Goal: Entertainment & Leisure: Consume media (video, audio)

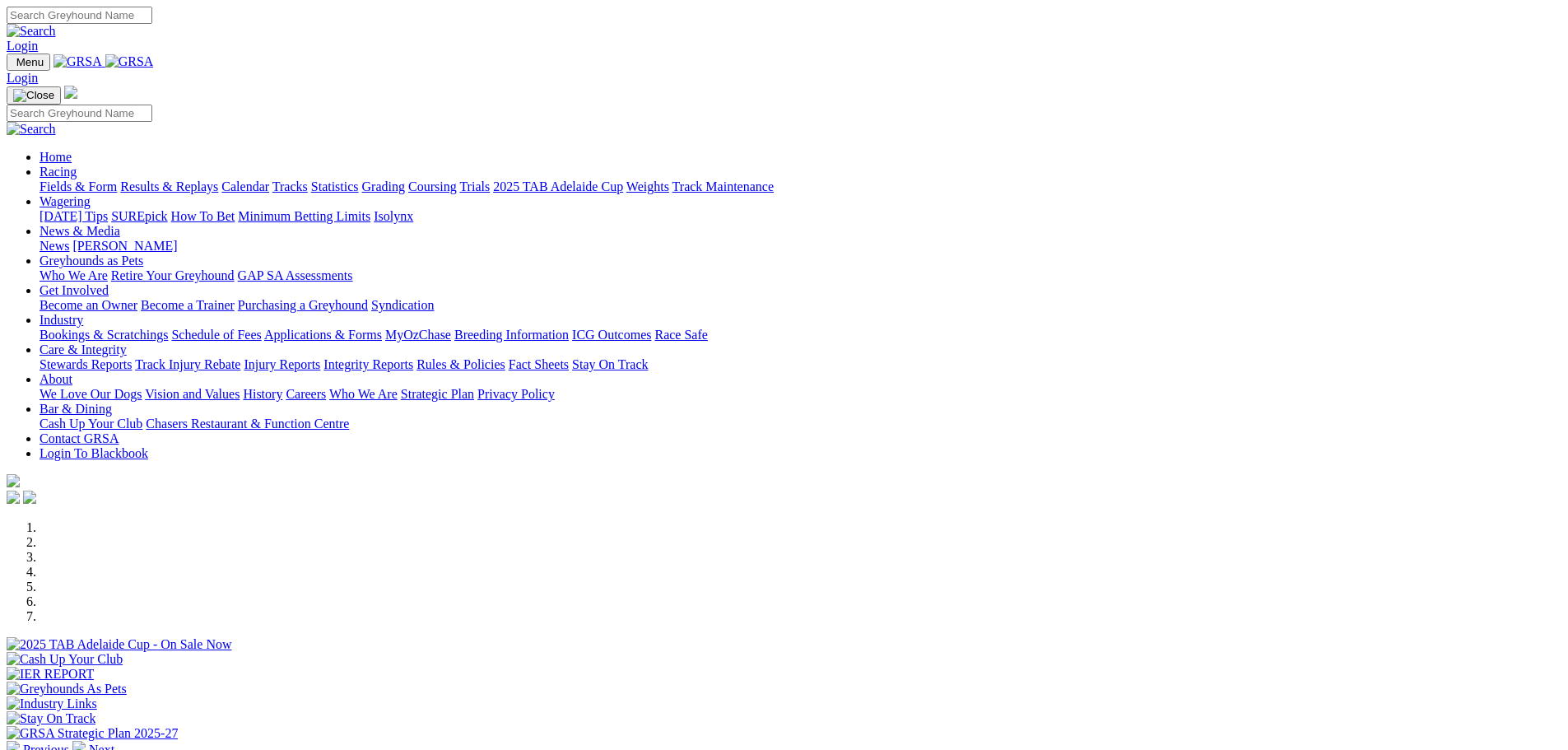
click at [218, 180] on link "Results & Replays" at bounding box center [169, 187] width 98 height 14
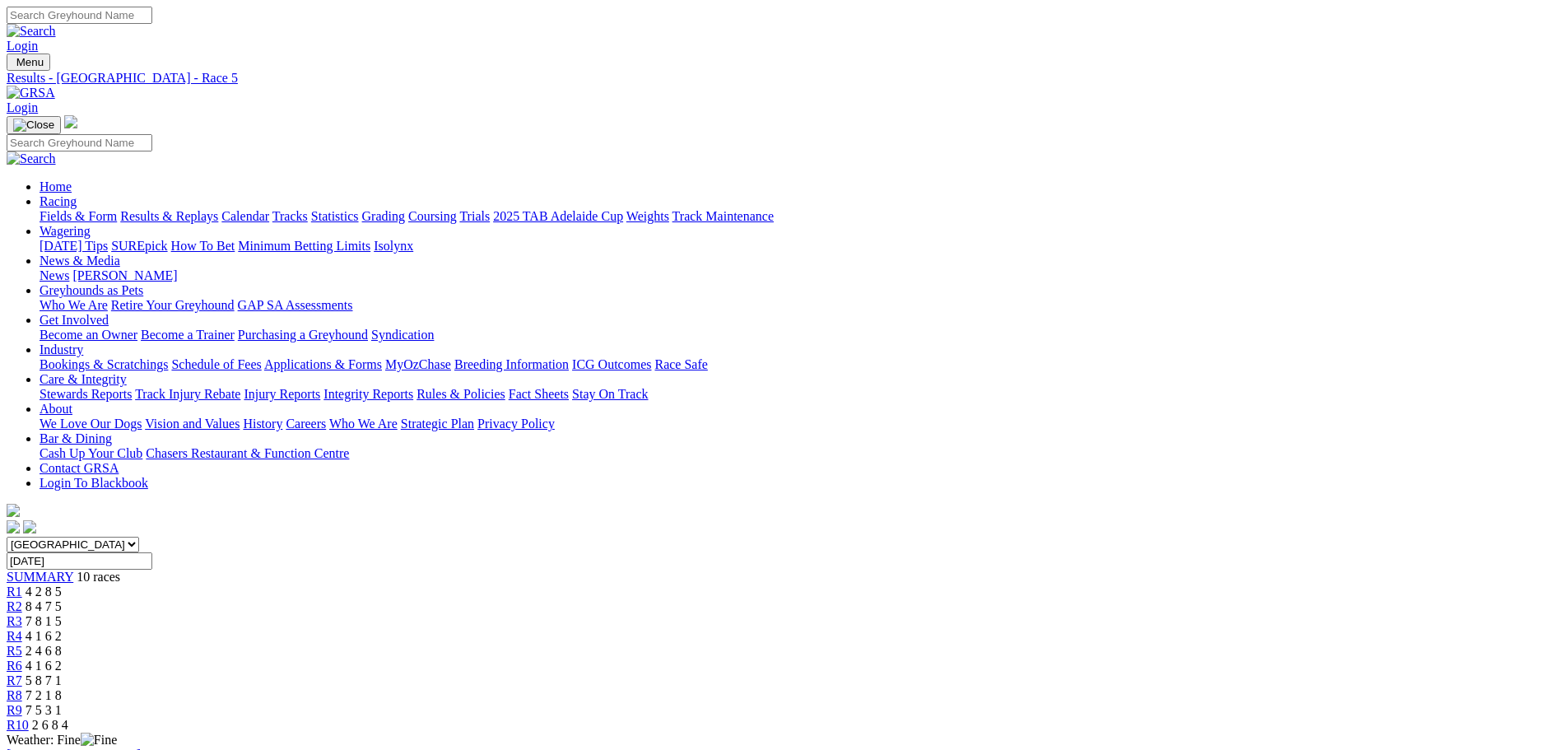
click at [62, 689] on span "7 2 1 8" at bounding box center [44, 695] width 36 height 14
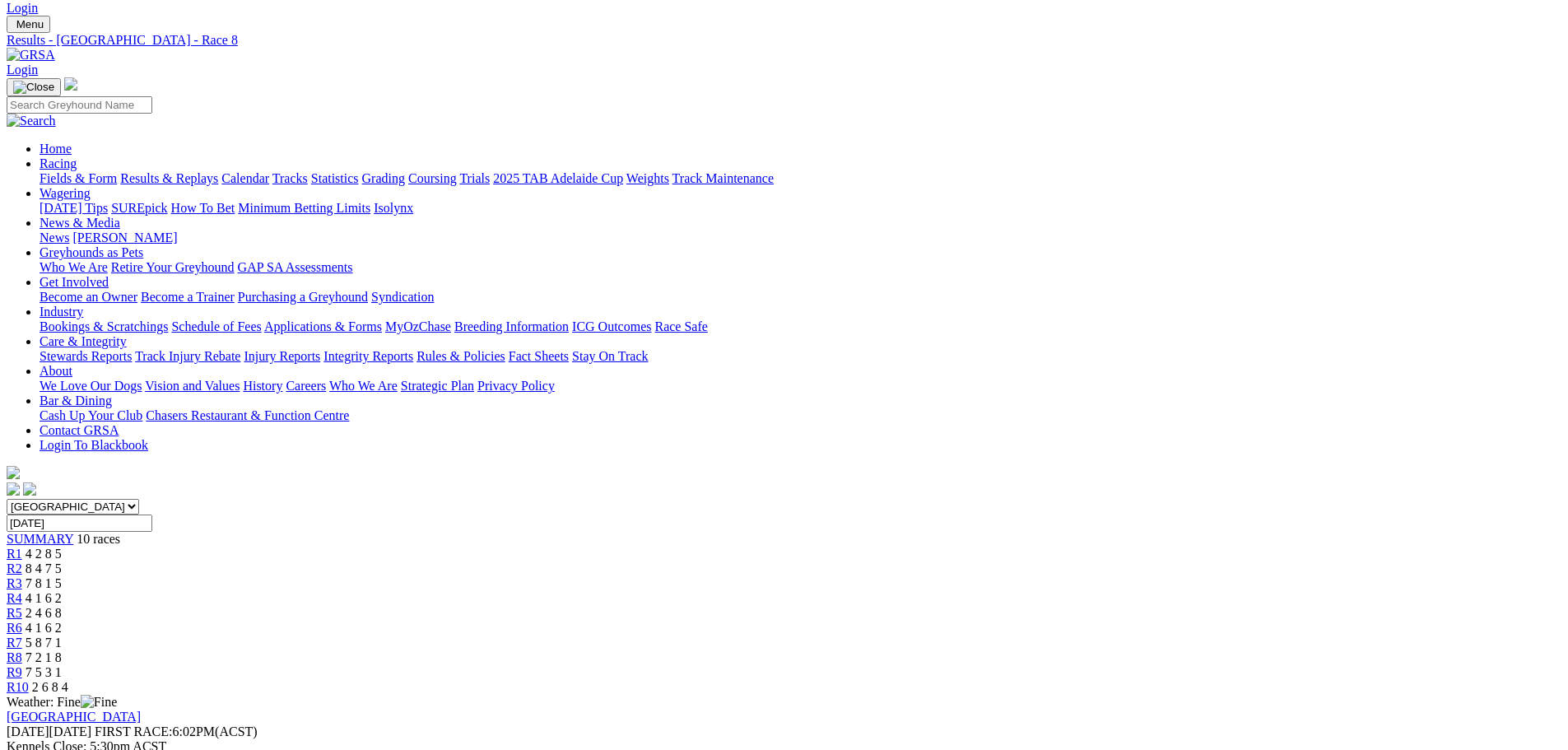
scroll to position [41, 0]
click at [62, 588] on span "4 1 6 2" at bounding box center [44, 595] width 36 height 14
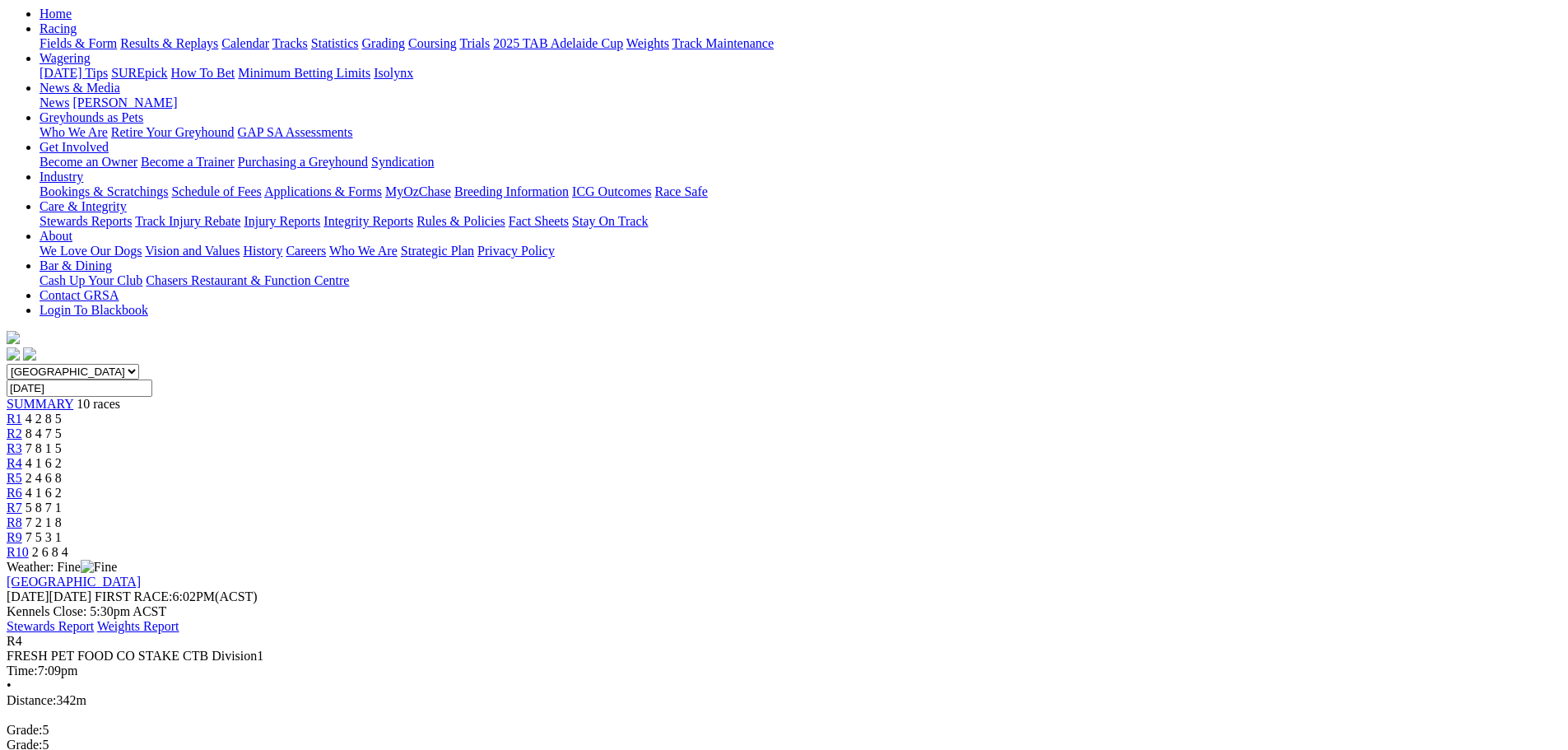
scroll to position [186, 0]
